Goal: Task Accomplishment & Management: Use online tool/utility

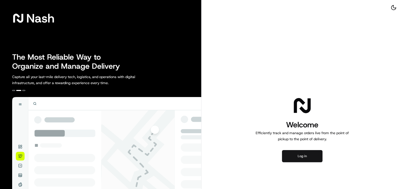
click at [311, 154] on button "Log in" at bounding box center [302, 156] width 40 height 12
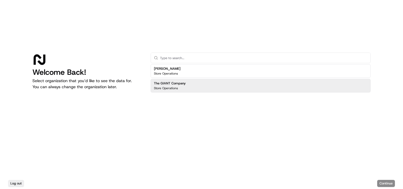
click at [176, 83] on h2 "The GIANT Company" at bounding box center [170, 83] width 32 height 5
click at [384, 185] on button "Continue" at bounding box center [386, 183] width 18 height 7
